Goal: Task Accomplishment & Management: Manage account settings

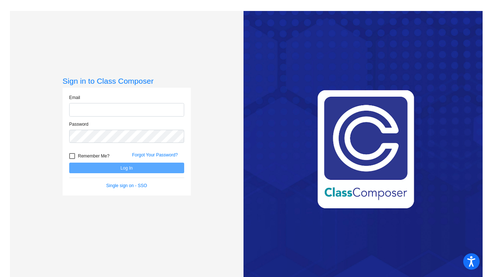
type input "tkenney@orangecsd.org"
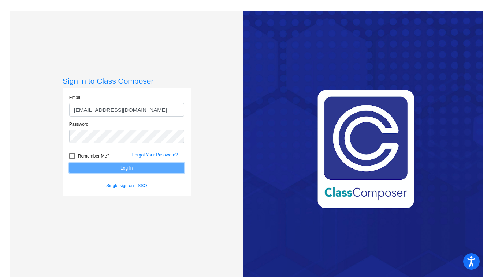
click at [127, 169] on button "Log In" at bounding box center [126, 168] width 115 height 11
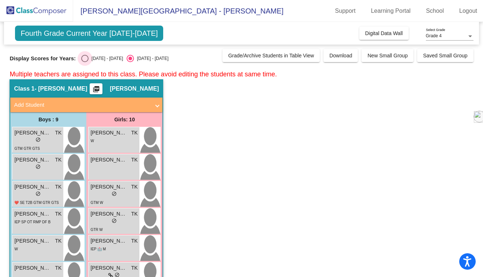
click at [85, 58] on div "Select an option" at bounding box center [84, 58] width 7 height 7
click at [85, 62] on input "[DATE] - [DATE]" at bounding box center [85, 62] width 0 height 0
radio input "true"
